Goal: Book appointment/travel/reservation

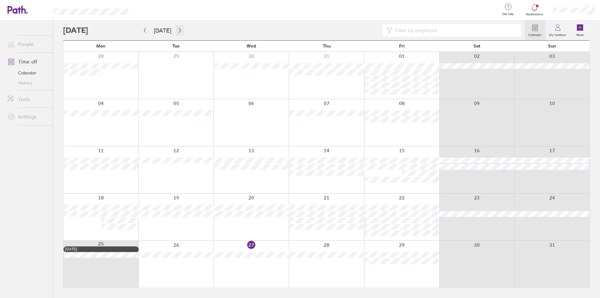
click at [179, 30] on icon "button" at bounding box center [180, 30] width 2 height 5
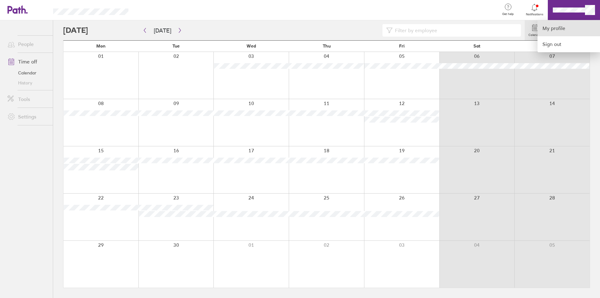
click at [564, 25] on link "My profile" at bounding box center [569, 28] width 63 height 16
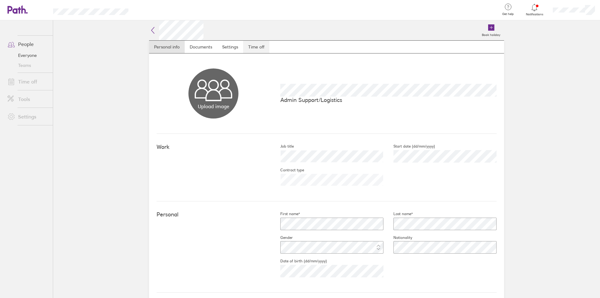
click at [256, 46] on link "Time off" at bounding box center [256, 47] width 26 height 13
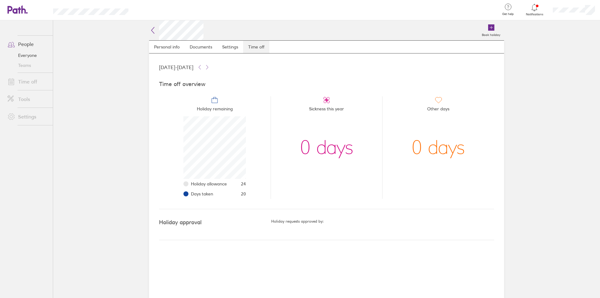
scroll to position [63, 63]
click at [12, 8] on icon at bounding box center [14, 10] width 13 height 8
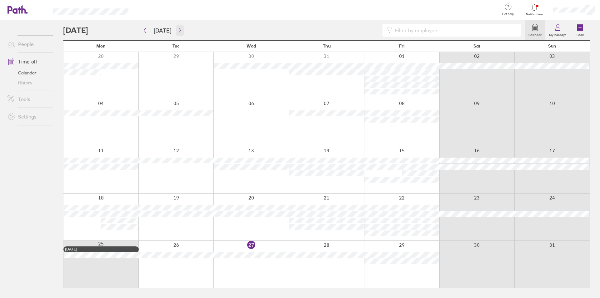
click at [178, 31] on icon "button" at bounding box center [180, 30] width 5 height 5
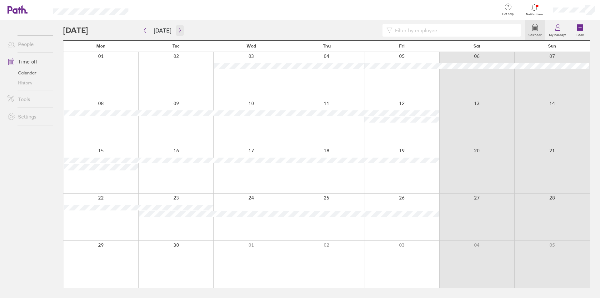
click at [178, 31] on icon "button" at bounding box center [180, 30] width 5 height 5
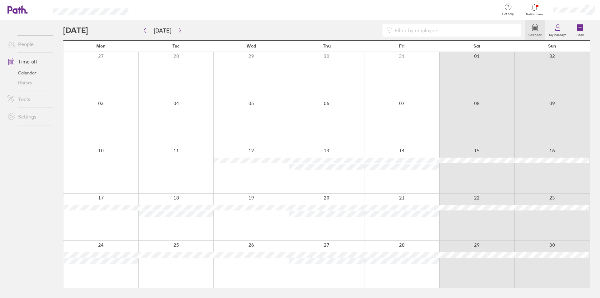
click at [23, 8] on icon at bounding box center [23, 9] width 5 height 8
